Goal: Book appointment/travel/reservation

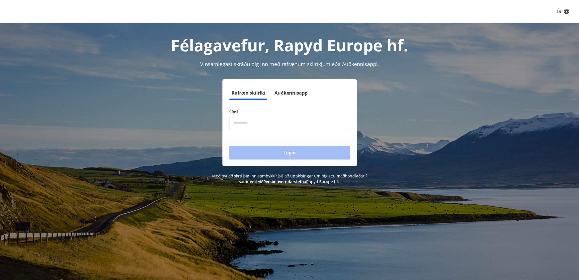
click at [258, 127] on input "phone" at bounding box center [289, 123] width 121 height 14
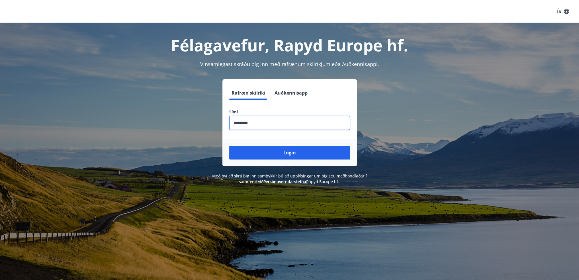
type input "********"
click at [229, 146] on button "Login" at bounding box center [289, 153] width 121 height 14
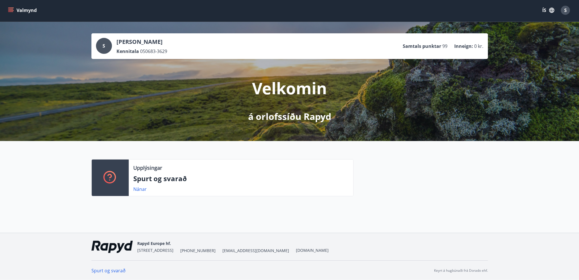
scroll to position [1, 0]
click at [15, 10] on button "Valmynd" at bounding box center [23, 10] width 32 height 10
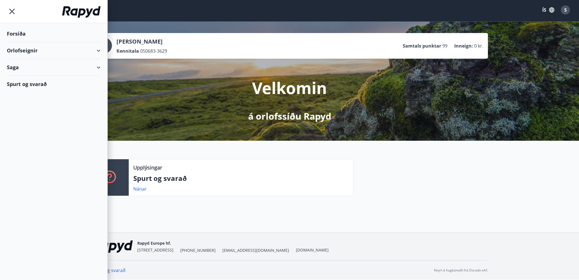
click at [31, 49] on div "Orlofseignir" at bounding box center [54, 50] width 94 height 17
click at [28, 75] on div "Framboð Bókunardagatal" at bounding box center [53, 71] width 107 height 24
click at [30, 67] on div "Framboð" at bounding box center [53, 65] width 85 height 12
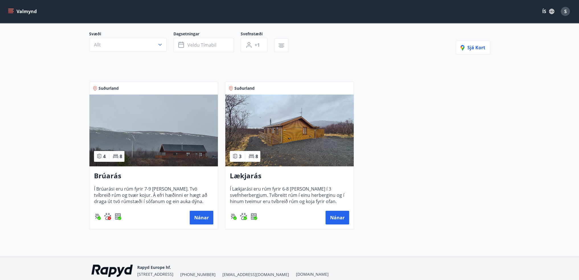
scroll to position [57, 0]
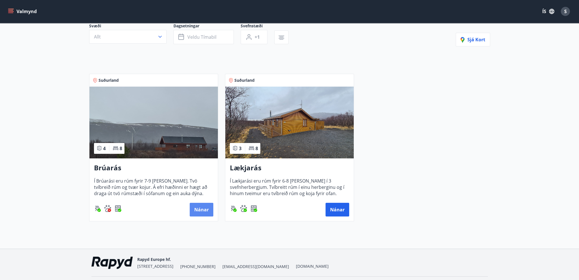
click at [202, 211] on button "Nánar" at bounding box center [202, 210] width 24 height 14
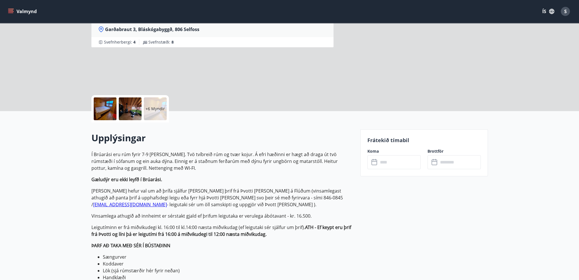
scroll to position [114, 0]
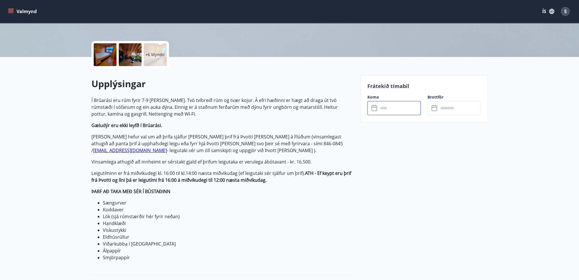
click at [401, 109] on input "text" at bounding box center [399, 108] width 42 height 14
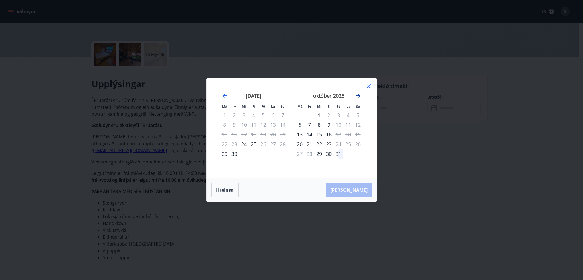
click at [357, 96] on icon "Move forward to switch to the next month." at bounding box center [358, 95] width 5 height 5
click at [406, 158] on div "Má Þr Mi Fi Fö La Su Má Þr Mi Fi Fö La Su [DATE] 1 2 3 4 5 6 7 8 9 10 11 12 13 …" at bounding box center [291, 140] width 583 height 280
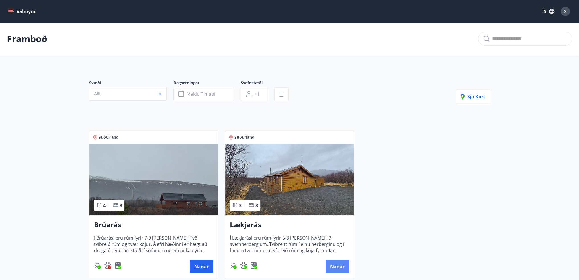
click at [340, 264] on button "Nánar" at bounding box center [337, 267] width 24 height 14
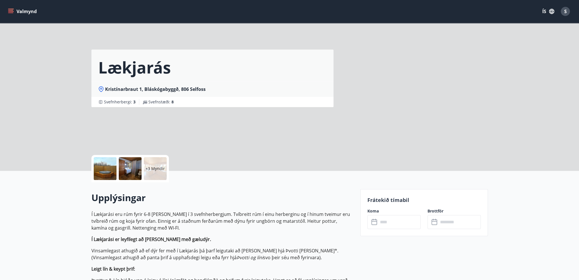
click at [390, 226] on input "text" at bounding box center [399, 222] width 42 height 14
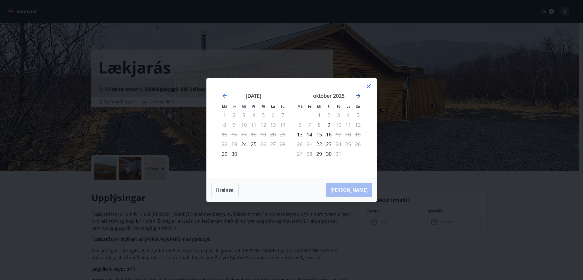
click at [357, 95] on icon "Move forward to switch to the next month." at bounding box center [358, 95] width 7 height 7
click at [222, 95] on icon "Move backward to switch to the previous month." at bounding box center [224, 95] width 7 height 7
click at [458, 225] on div "Má Þr Mi Fi Fö La Su Má Þr Mi Fi Fö La Su [DATE] 1 2 3 4 5 6 7 8 9 10 11 12 13 …" at bounding box center [291, 140] width 583 height 280
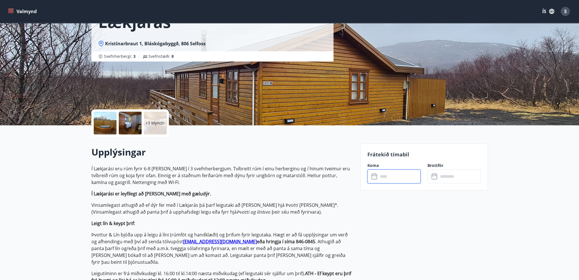
scroll to position [142, 0]
